Goal: Information Seeking & Learning: Learn about a topic

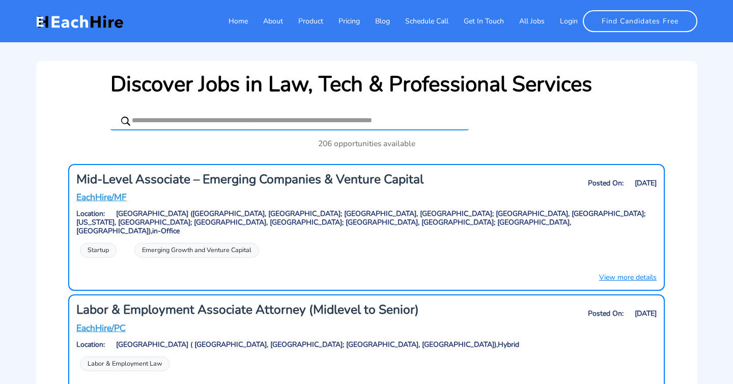
click at [203, 177] on h3 "Mid-Level Associate – Emerging Companies & Venture Capital" at bounding box center [267, 179] width 383 height 15
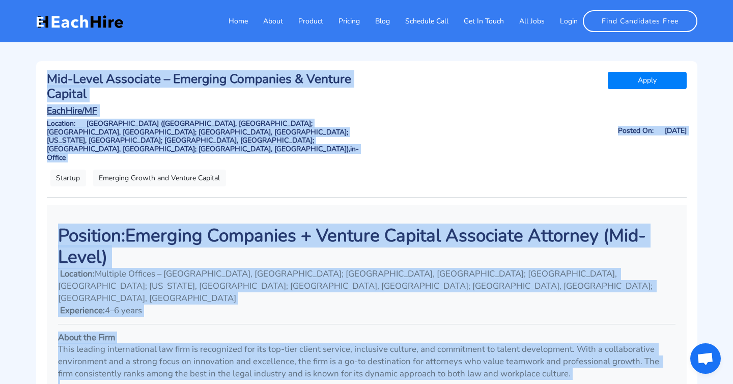
scroll to position [497, 0]
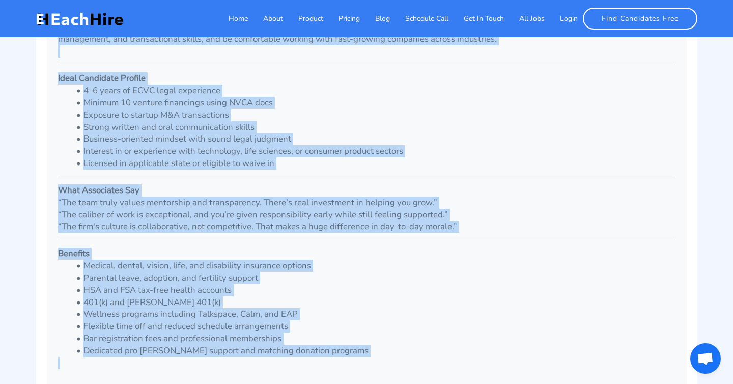
drag, startPoint x: 63, startPoint y: 79, endPoint x: 363, endPoint y: 308, distance: 377.2
copy div "Lor-Ipsum Dolorsita – Consecte Adipiscin & Elitsed Doeiusm TempOrin/UT Labor Et…"
click at [531, 209] on blockquote "“The caliber of work is exceptional, and you’re given responsibility early whil…" at bounding box center [366, 215] width 617 height 12
